Goal: Transaction & Acquisition: Download file/media

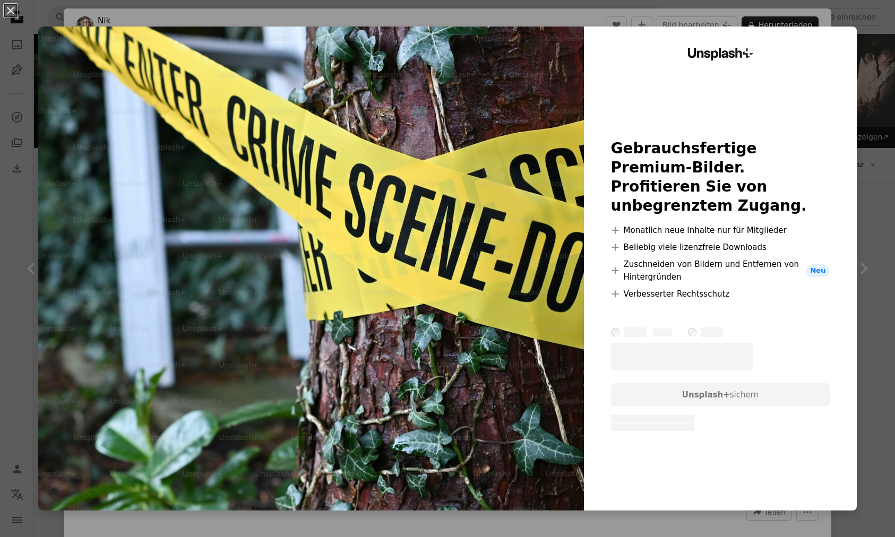
scroll to position [4619, 0]
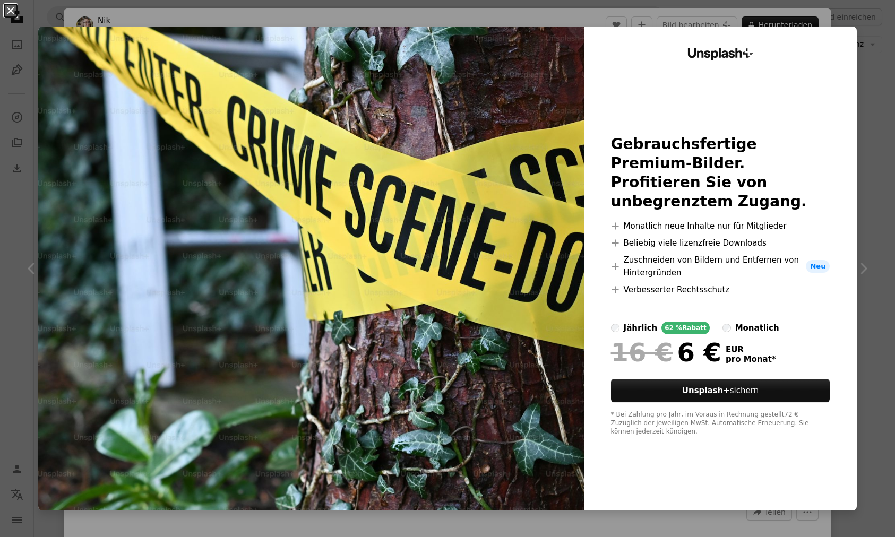
click at [10, 10] on button "An X shape" at bounding box center [10, 10] width 13 height 13
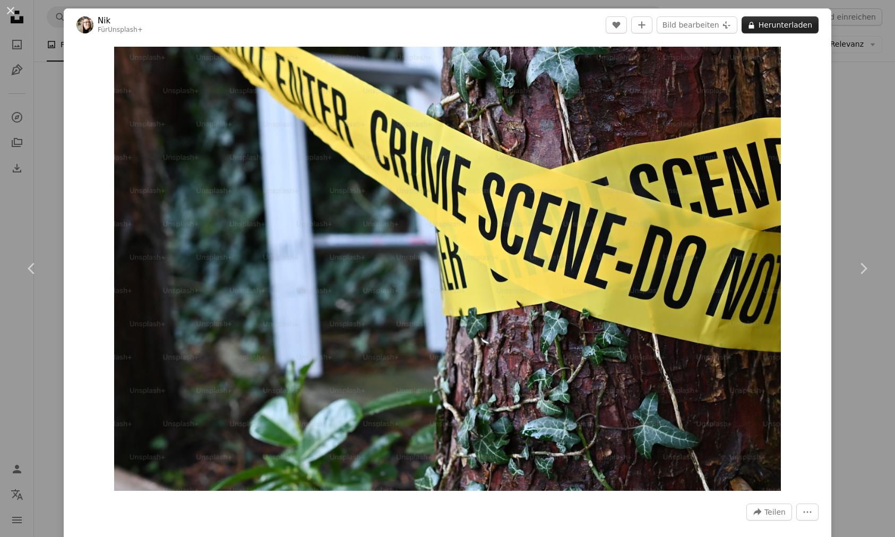
click at [783, 23] on button "A lock Herunterladen" at bounding box center [780, 24] width 77 height 17
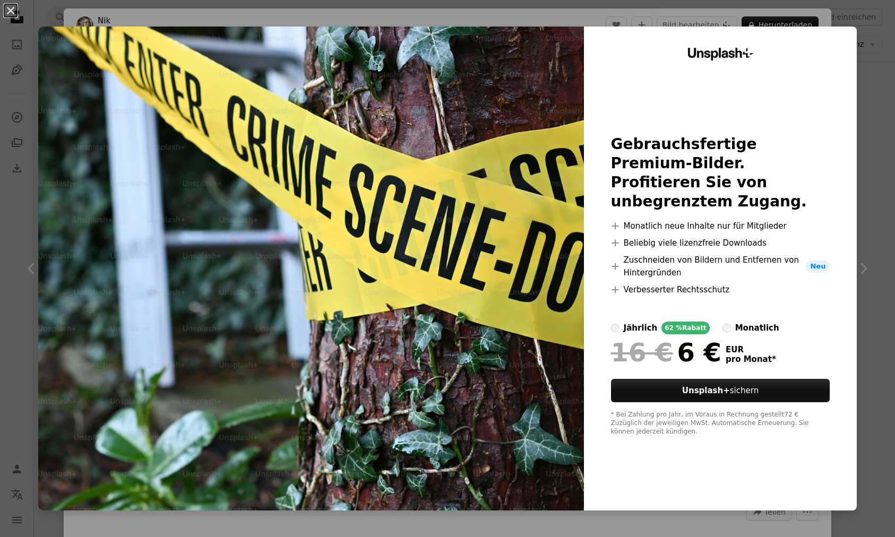
click at [795, 23] on div "An X shape Unsplash+ Gebrauchsfertige Premium-Bilder. Profitieren Sie von unbeg…" at bounding box center [447, 268] width 895 height 537
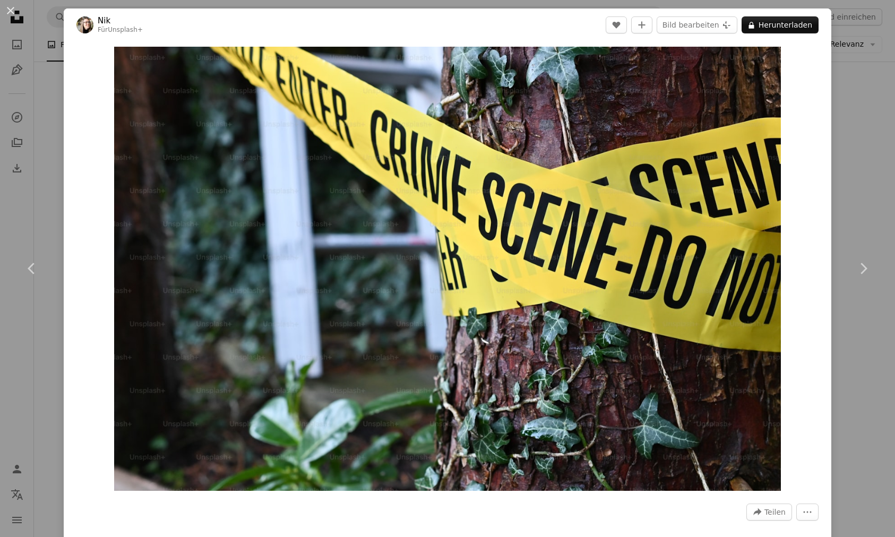
click at [38, 132] on div "An X shape Chevron left Chevron right Nik Für Unsplash+ A heart A plus sign Bil…" at bounding box center [447, 268] width 895 height 537
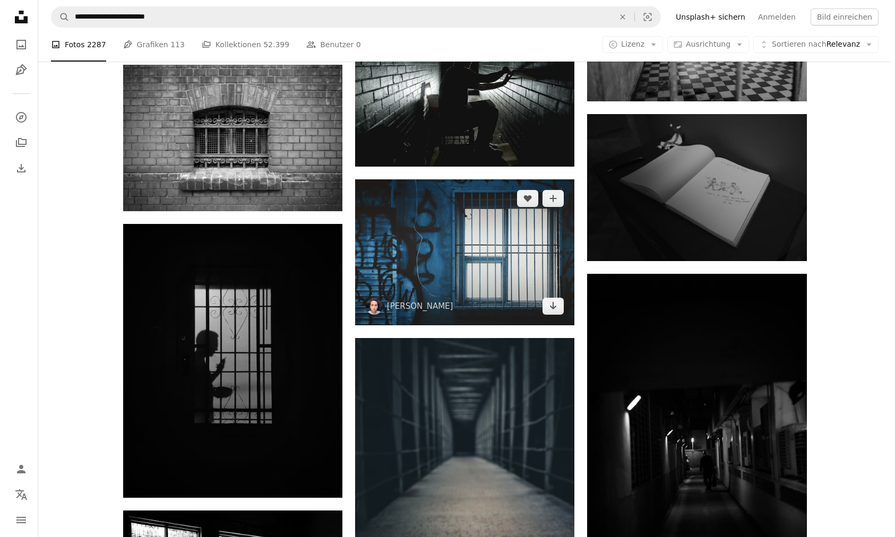
scroll to position [5130, 0]
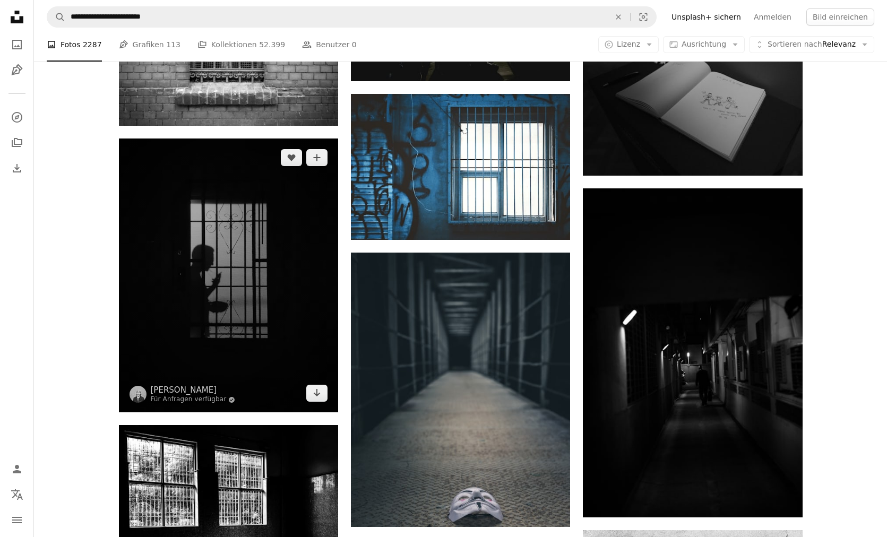
click at [247, 306] on img at bounding box center [228, 276] width 219 height 274
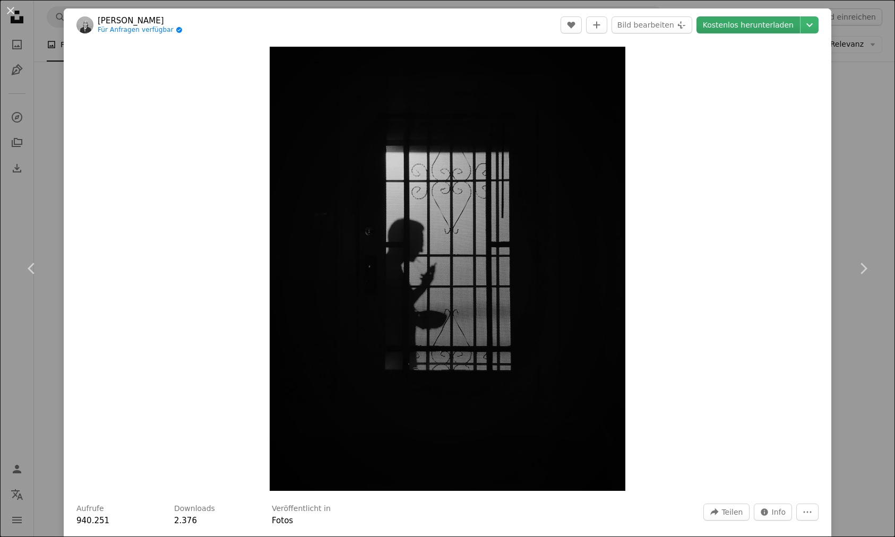
click at [755, 24] on link "Kostenlos herunterladen" at bounding box center [748, 24] width 104 height 17
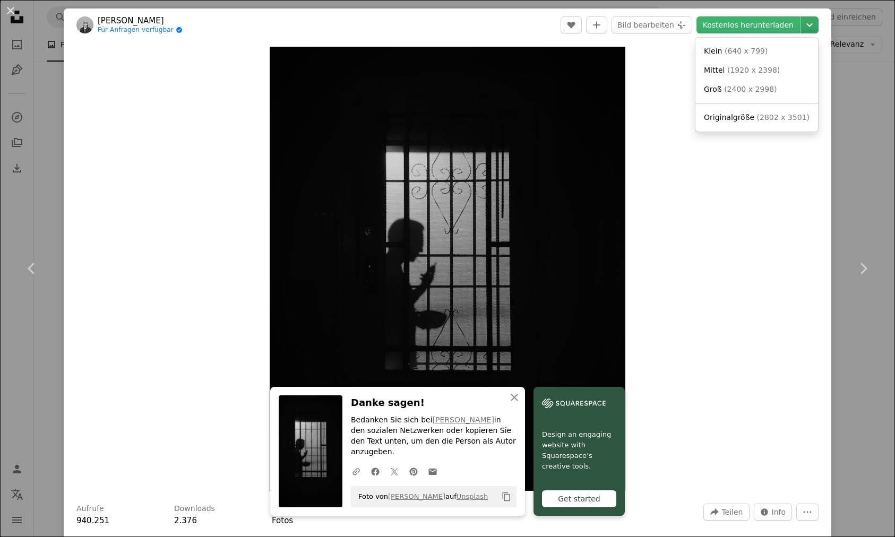
click at [806, 24] on icon "Downloadgröße auswählen" at bounding box center [809, 25] width 6 height 4
click at [768, 53] on link "Klein ( 640 x 799 )" at bounding box center [757, 51] width 114 height 19
